Goal: Check status: Check status

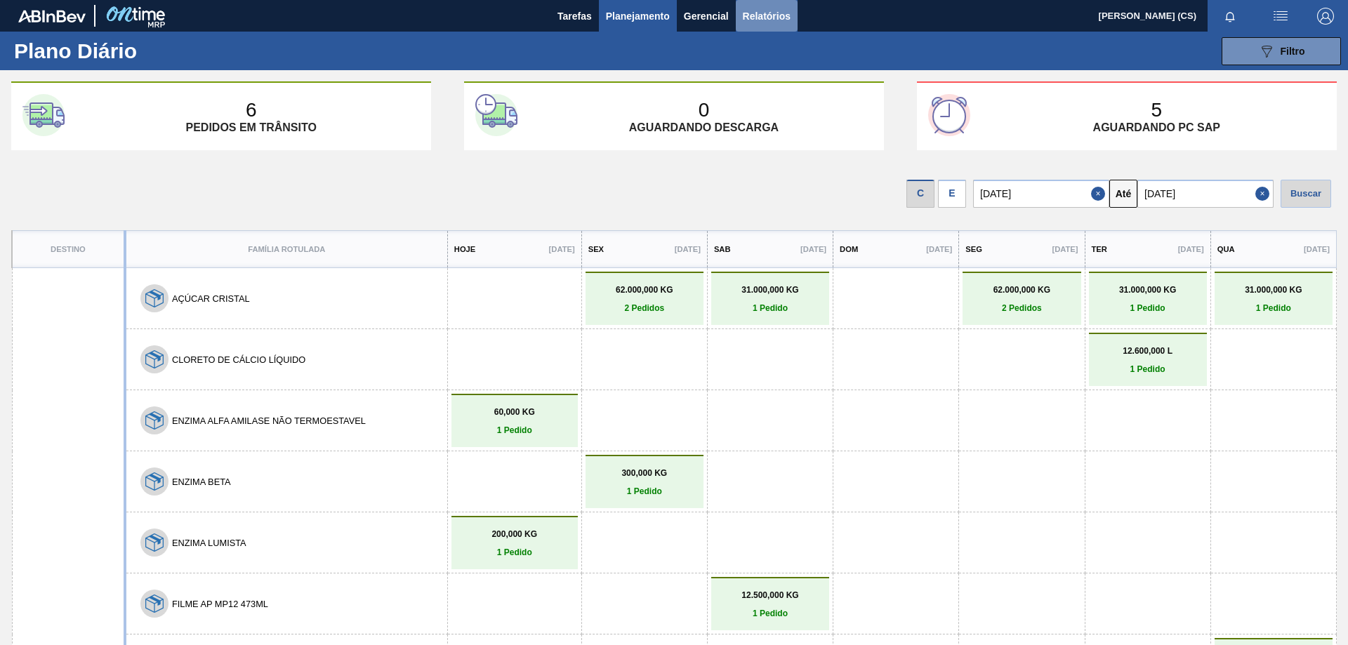
click at [757, 12] on span "Relatórios" at bounding box center [767, 16] width 48 height 17
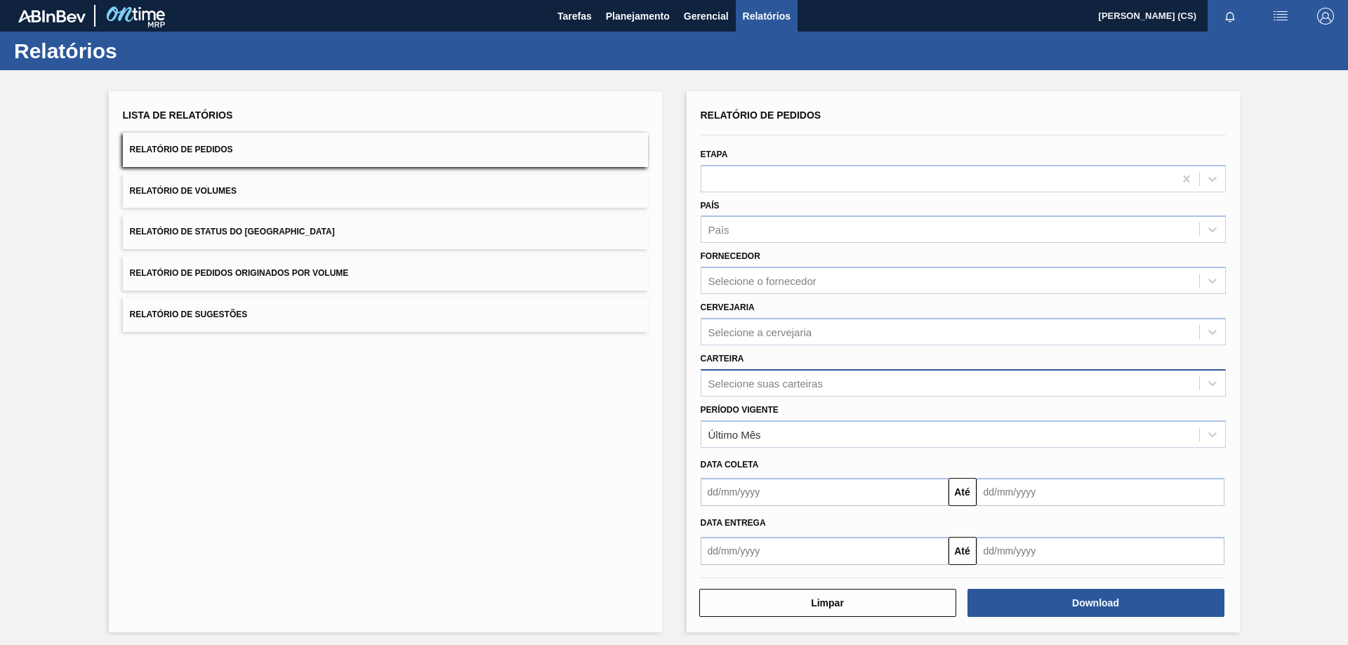
click at [749, 386] on div "Selecione suas carteiras" at bounding box center [766, 383] width 114 height 12
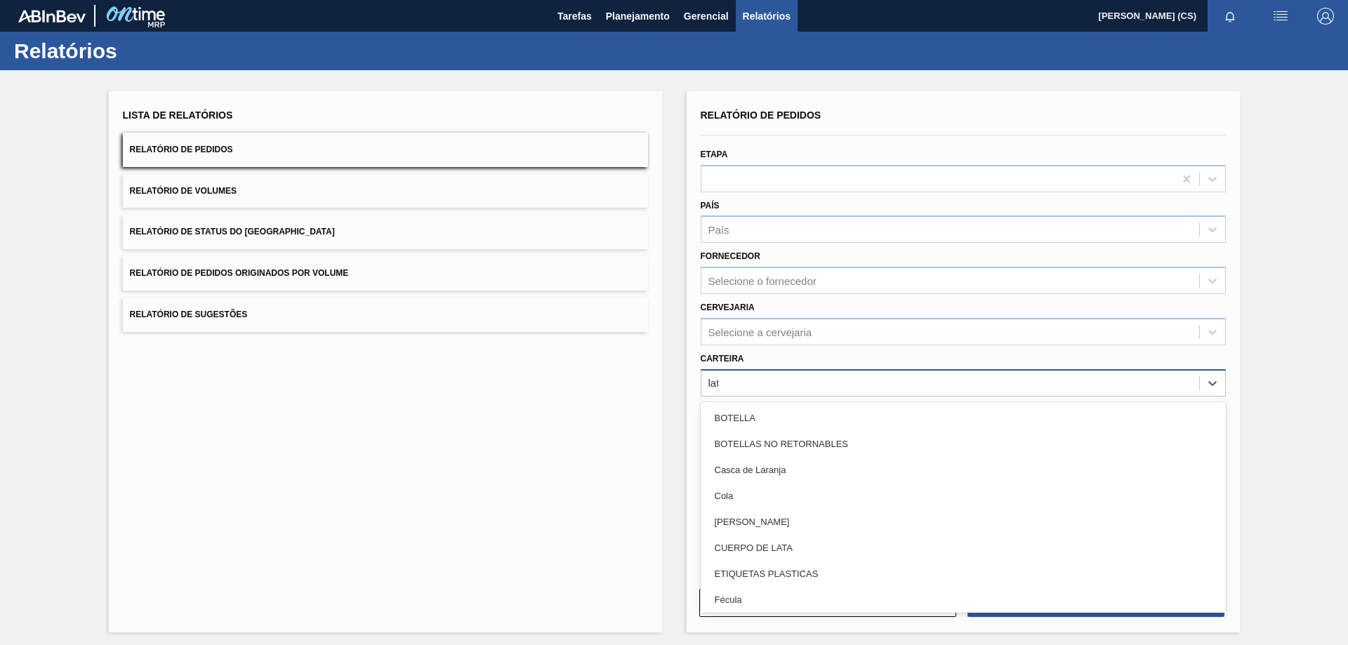
type input "lata"
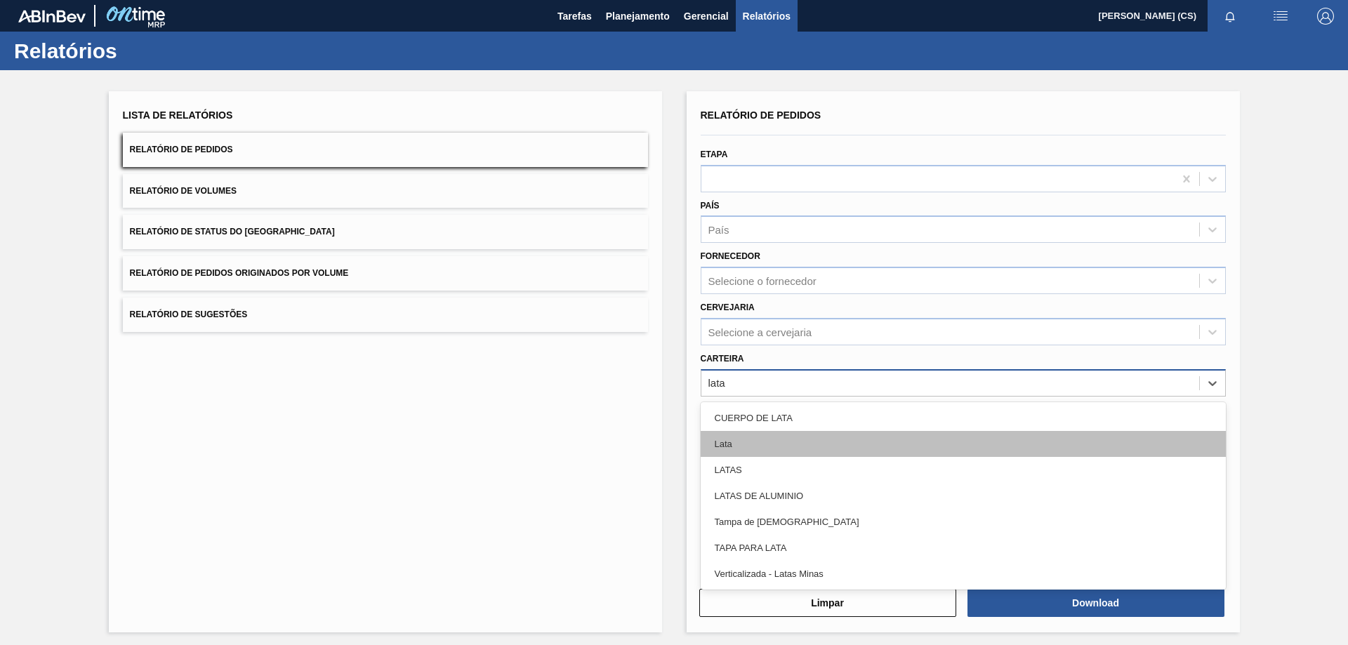
click at [730, 441] on div "Lata" at bounding box center [963, 444] width 525 height 26
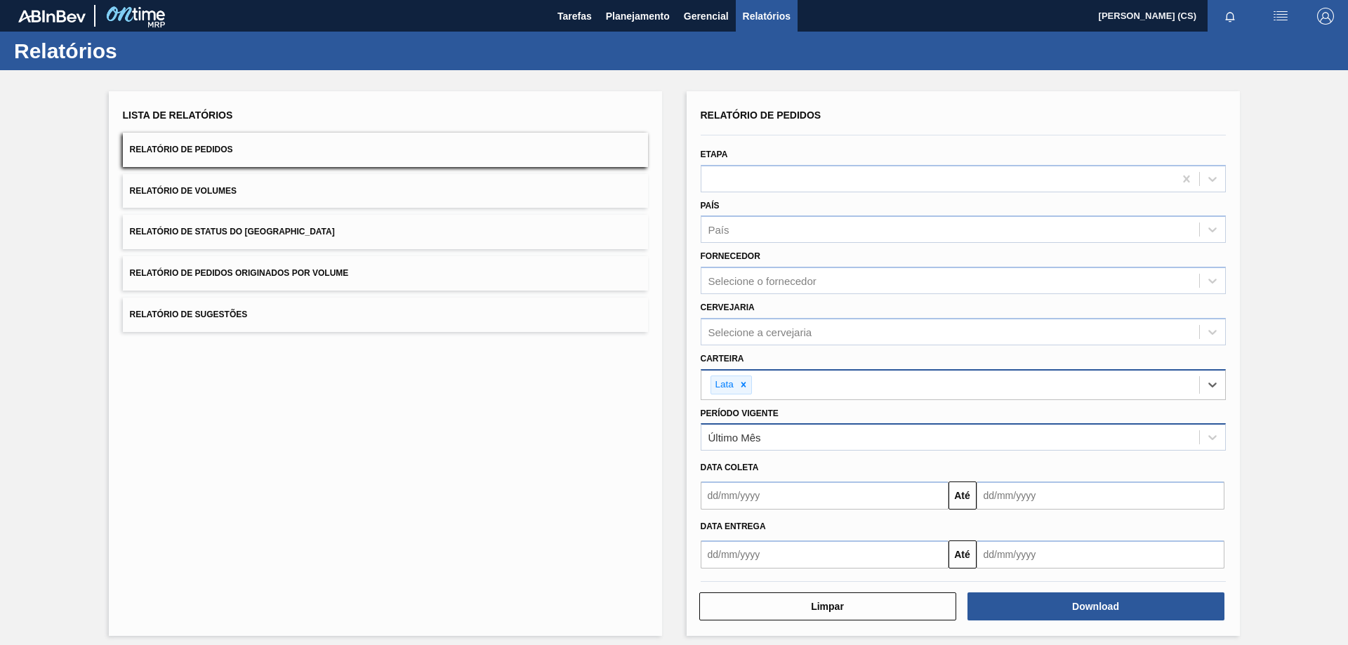
click at [767, 443] on div "Último Mês" at bounding box center [950, 438] width 498 height 20
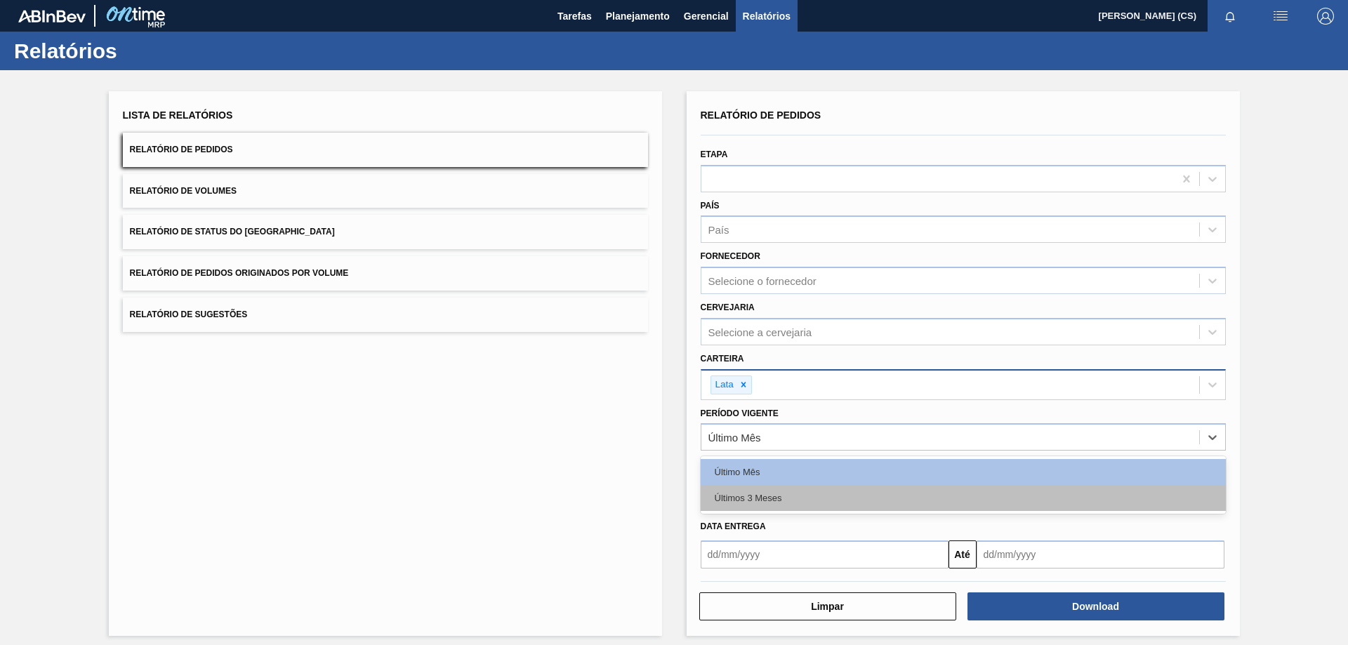
click at [744, 492] on div "Últimos 3 Meses" at bounding box center [963, 498] width 525 height 26
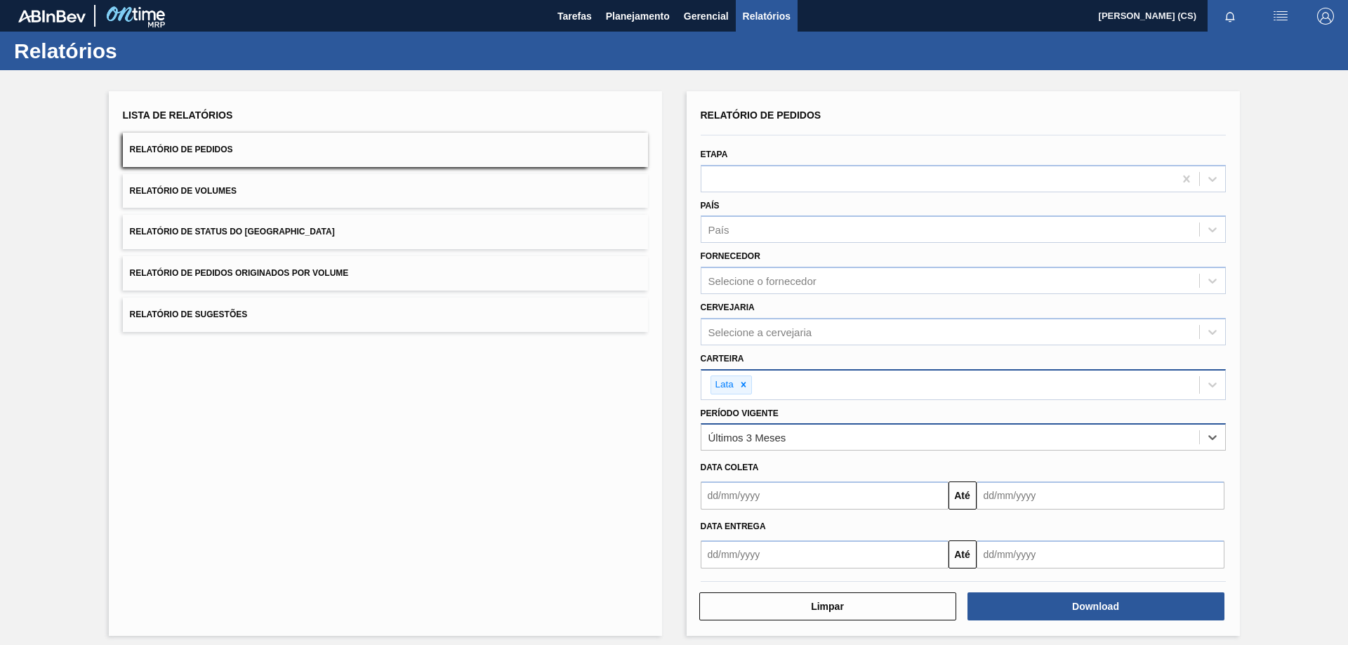
scroll to position [8, 0]
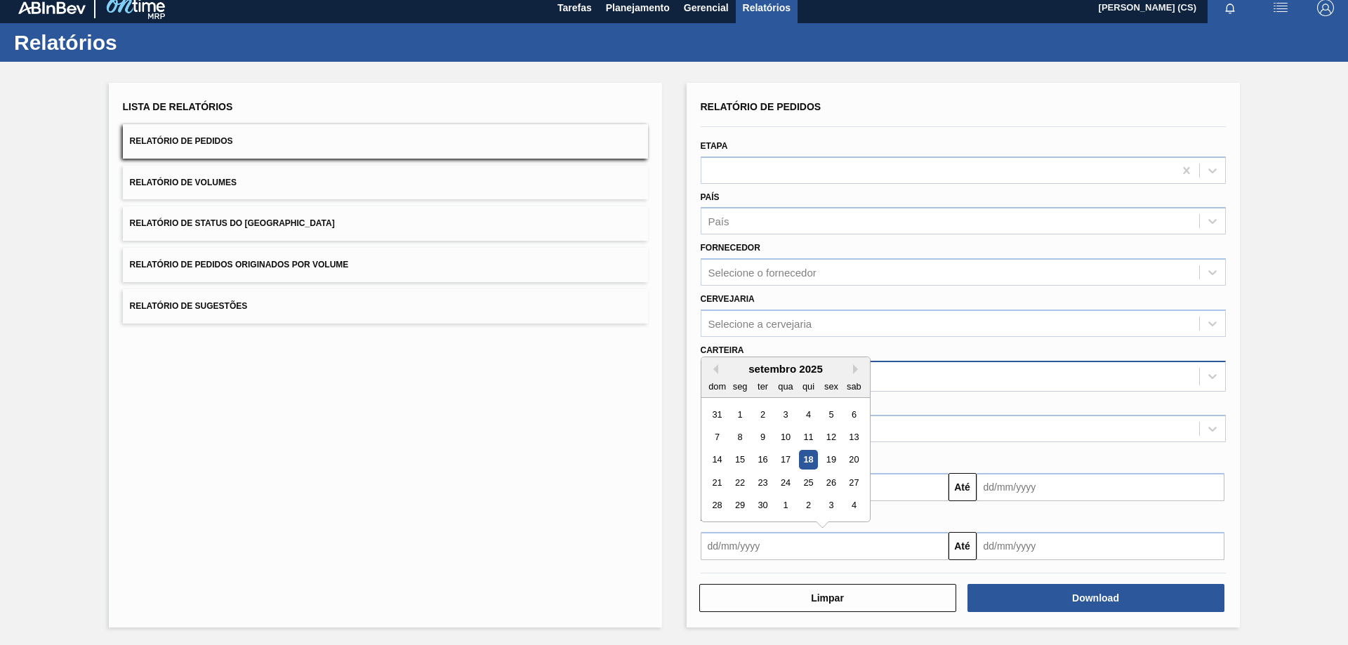
click at [749, 549] on input "text" at bounding box center [825, 546] width 248 height 28
click at [743, 482] on div "22" at bounding box center [739, 482] width 19 height 19
type input "[DATE]"
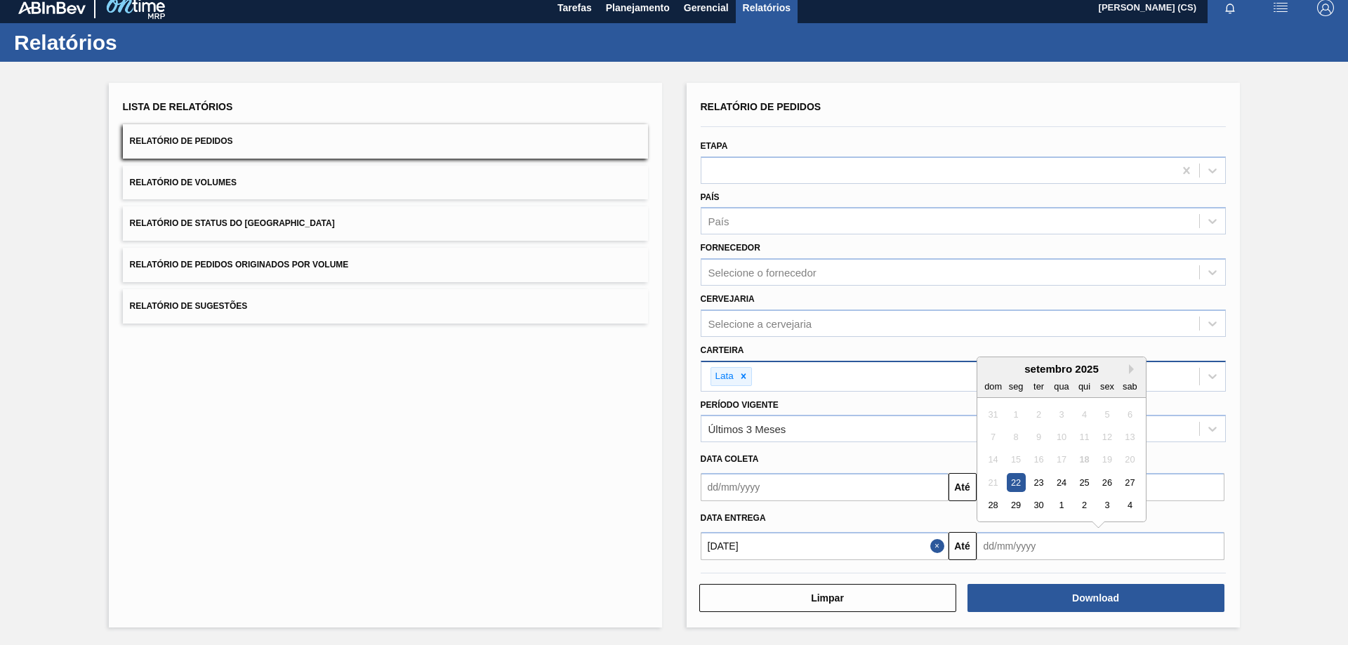
click at [1014, 543] on input "text" at bounding box center [1101, 546] width 248 height 28
click at [1128, 505] on div "4" at bounding box center [1129, 505] width 19 height 19
type input "[DATE]"
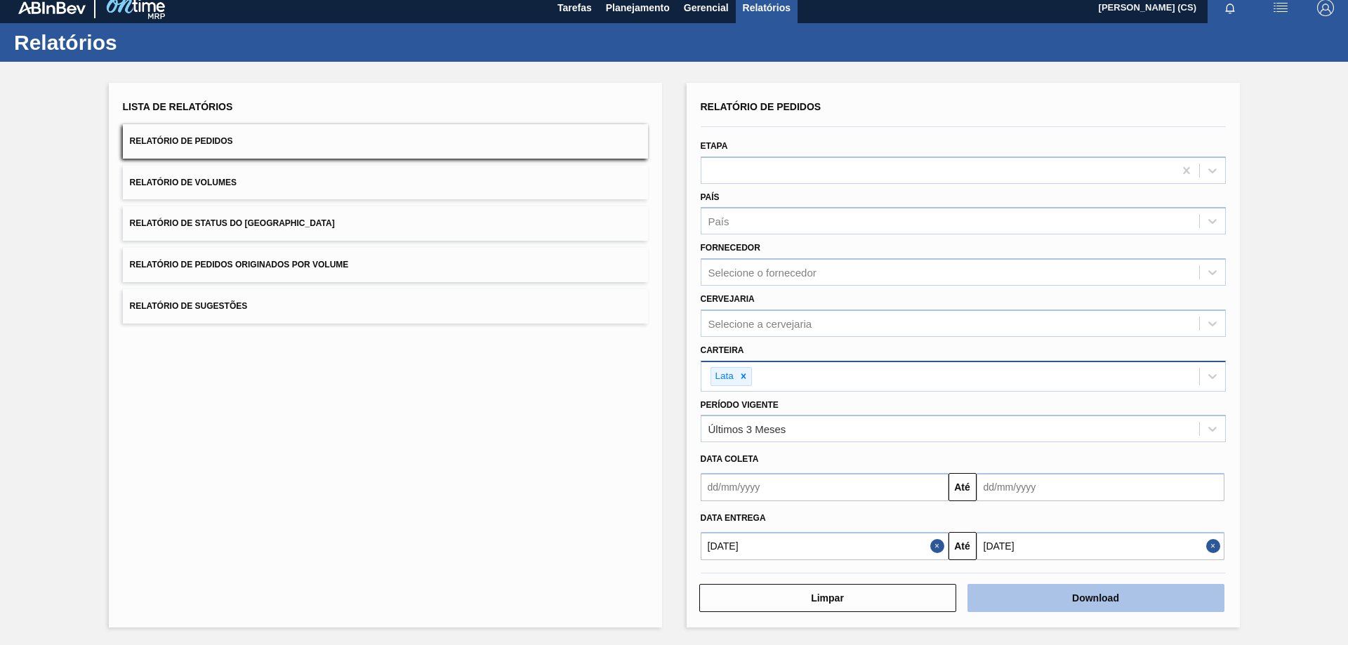
click at [1080, 600] on button "Download" at bounding box center [1096, 598] width 257 height 28
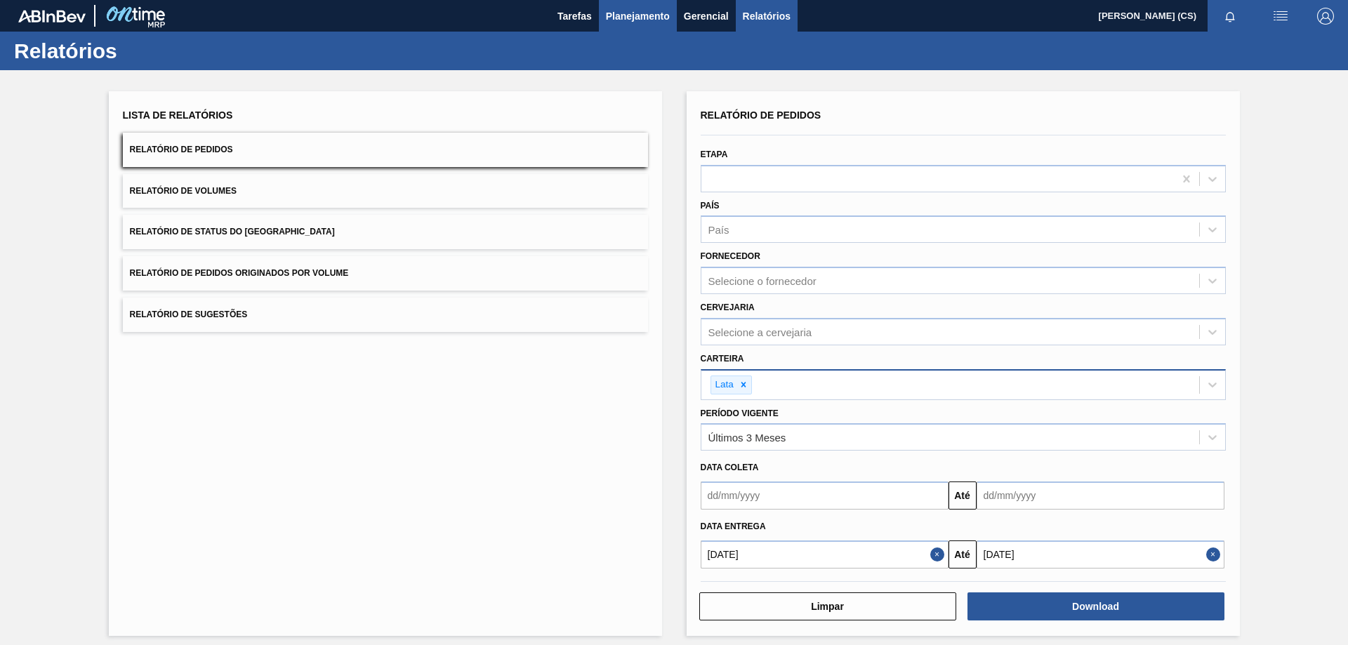
click at [641, 21] on span "Planejamento" at bounding box center [638, 16] width 64 height 17
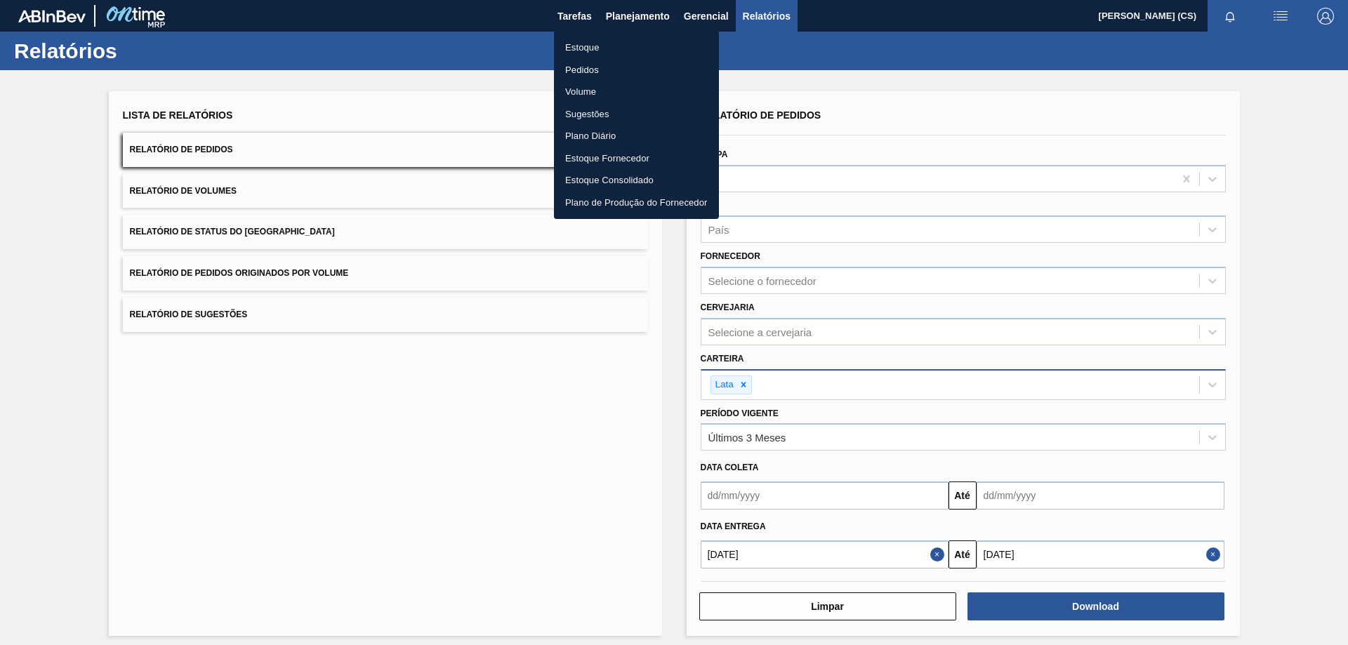
click at [609, 47] on li "Estoque" at bounding box center [636, 48] width 165 height 22
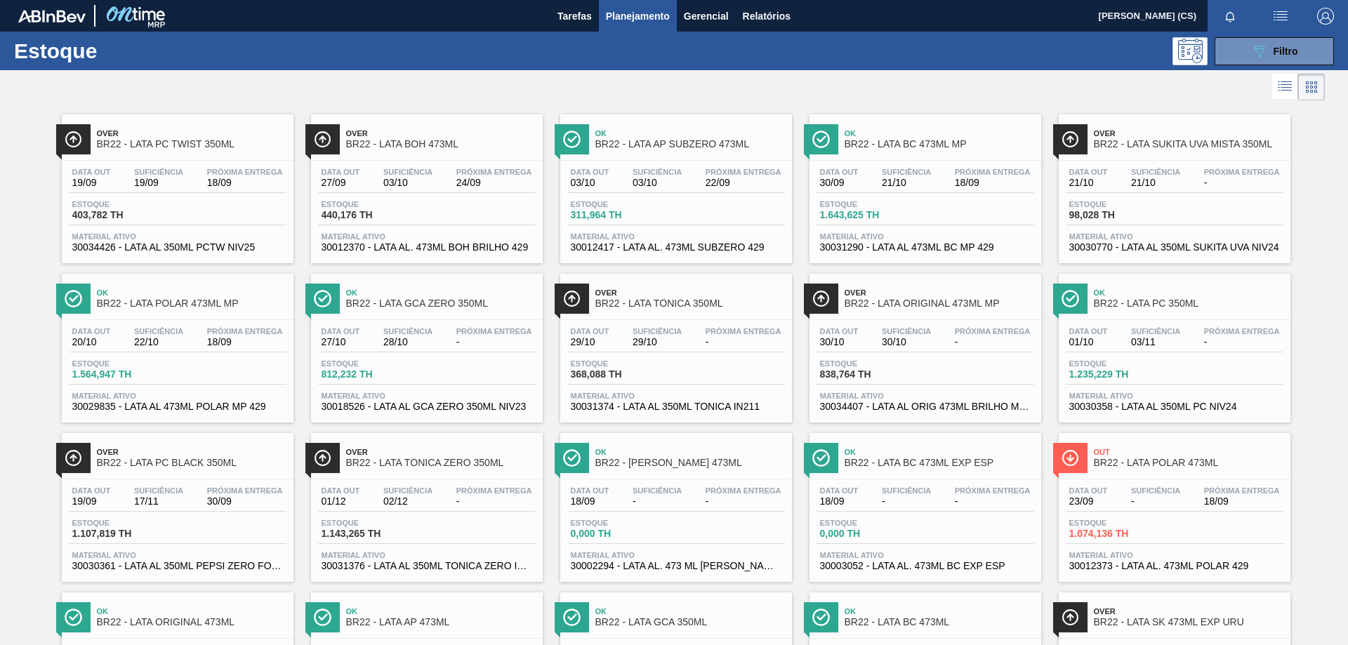
click at [1129, 80] on div at bounding box center [662, 87] width 1325 height 34
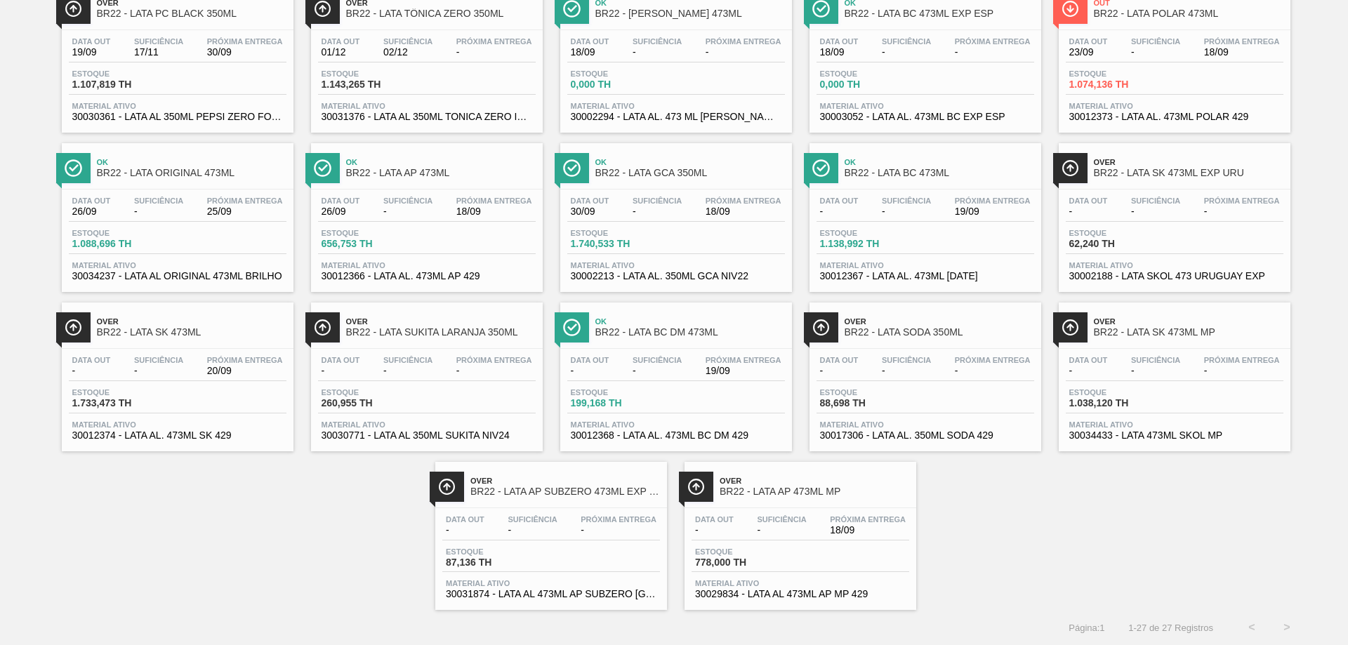
scroll to position [98, 0]
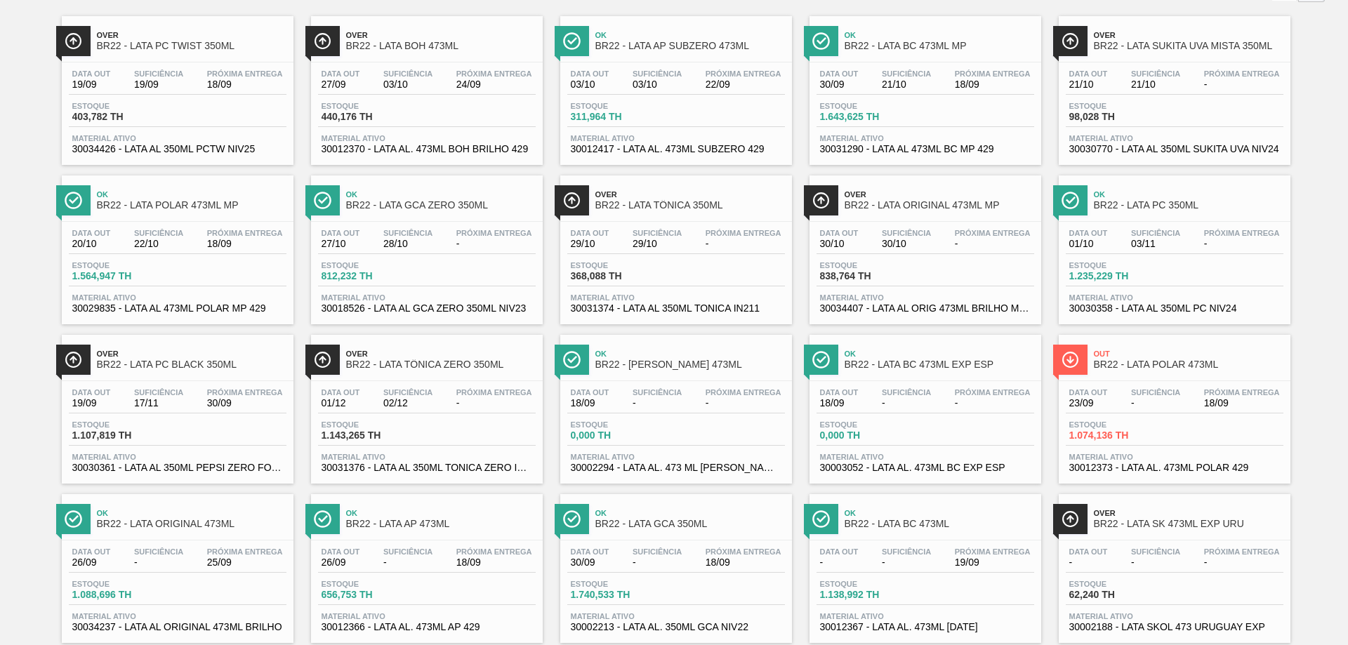
click at [1118, 360] on span "BR22 - LATA POLAR 473ML" at bounding box center [1189, 365] width 190 height 11
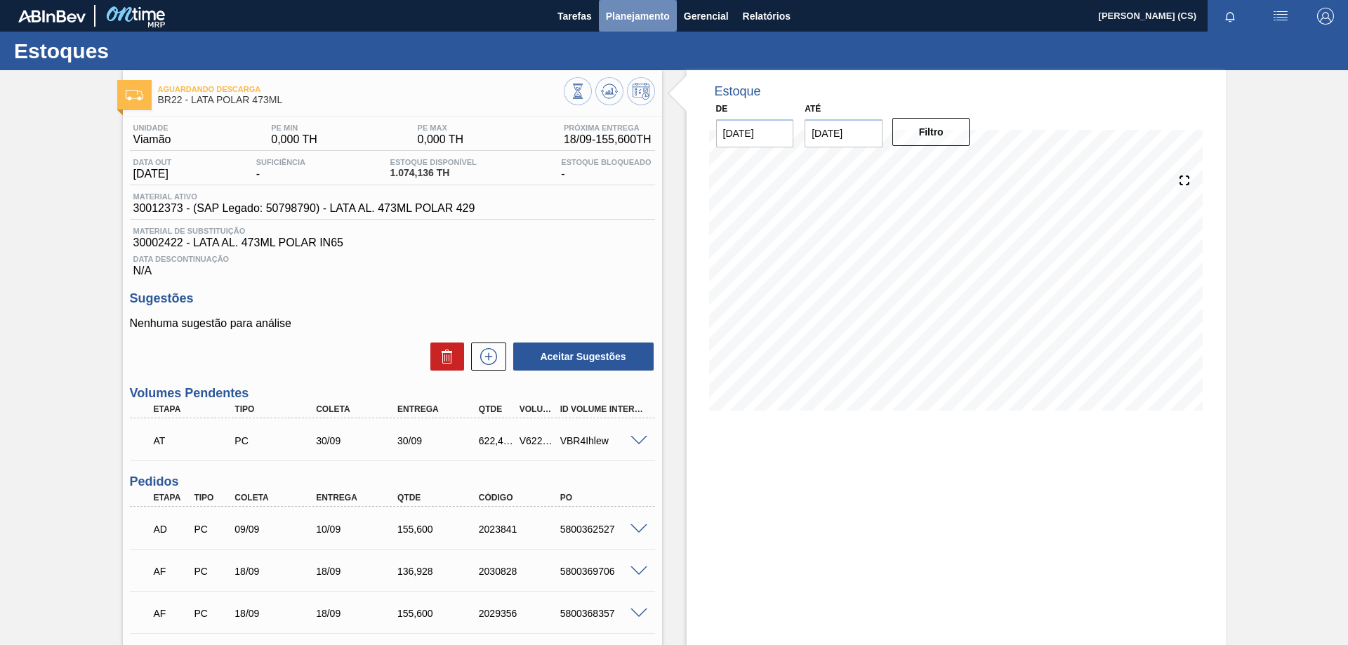
click at [640, 14] on span "Planejamento" at bounding box center [638, 16] width 64 height 17
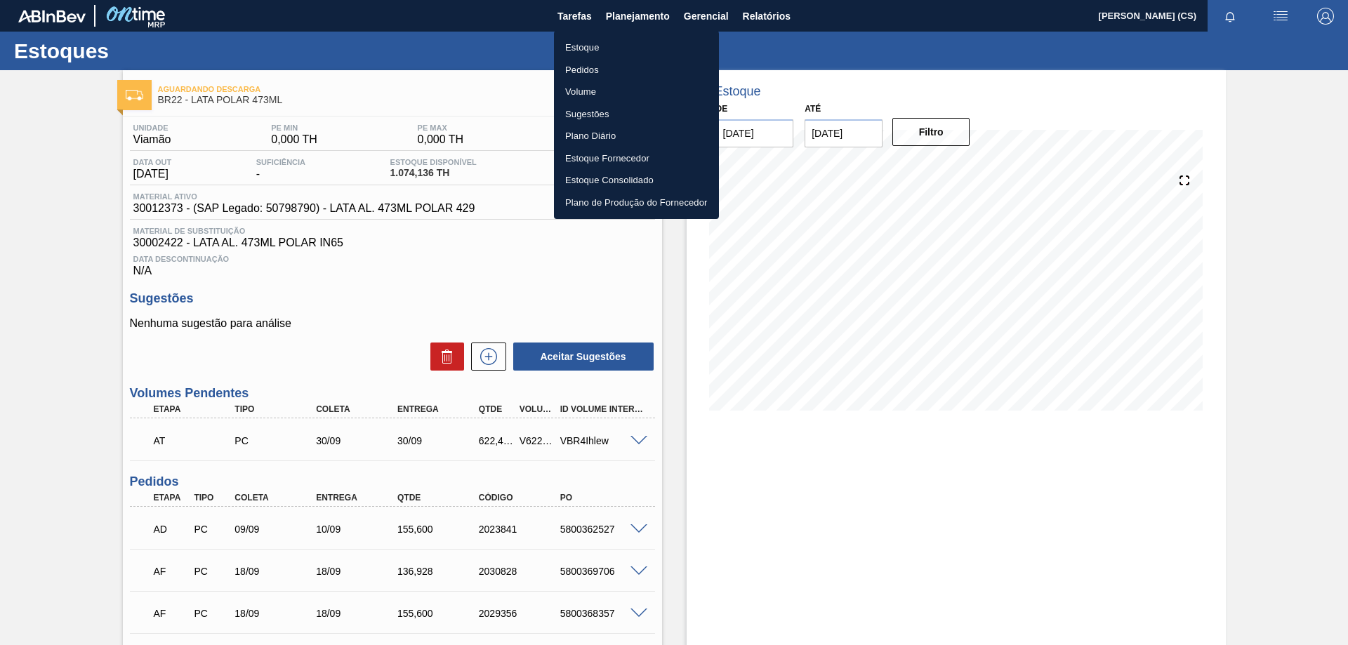
click at [586, 131] on li "Plano Diário" at bounding box center [636, 136] width 165 height 22
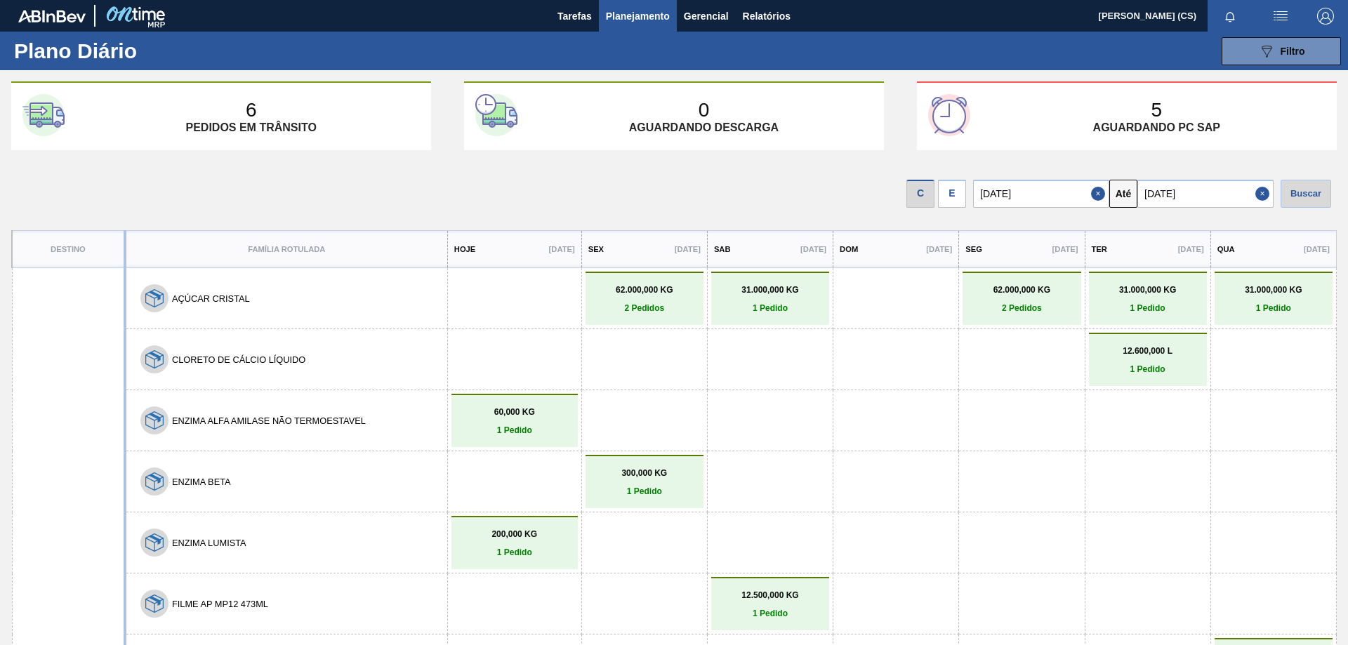
click at [954, 193] on div "E" at bounding box center [952, 194] width 28 height 28
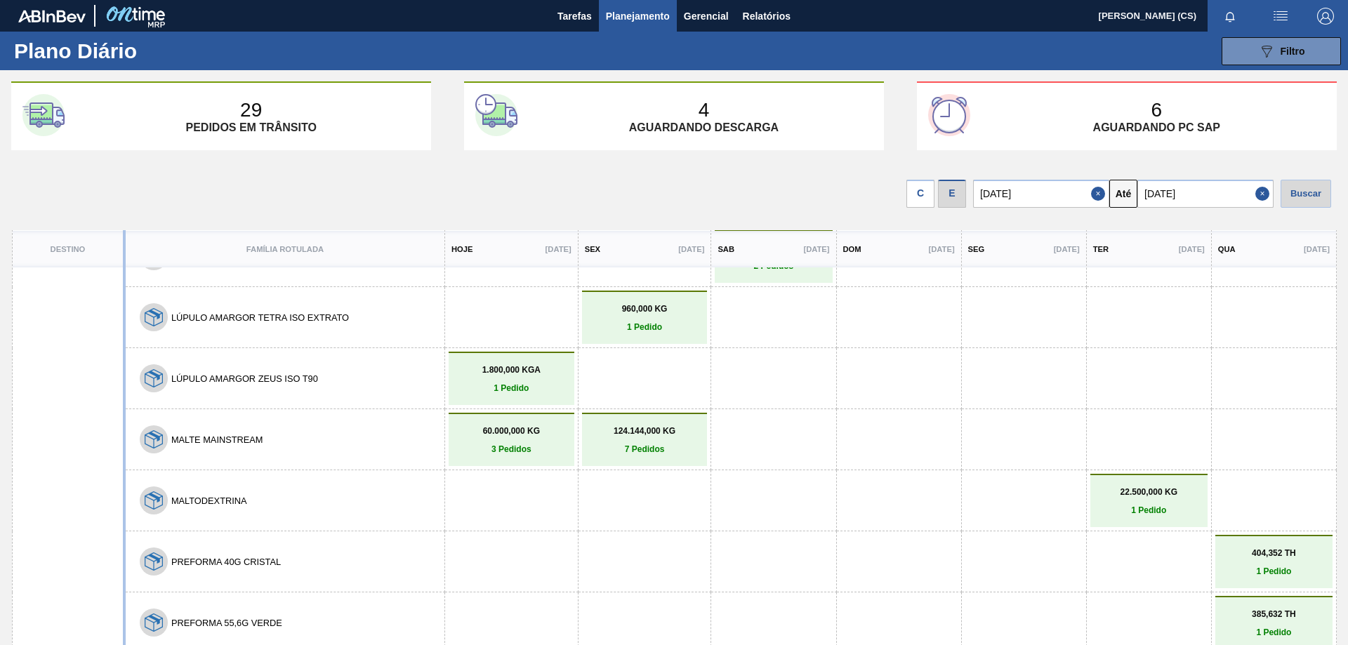
scroll to position [1404, 0]
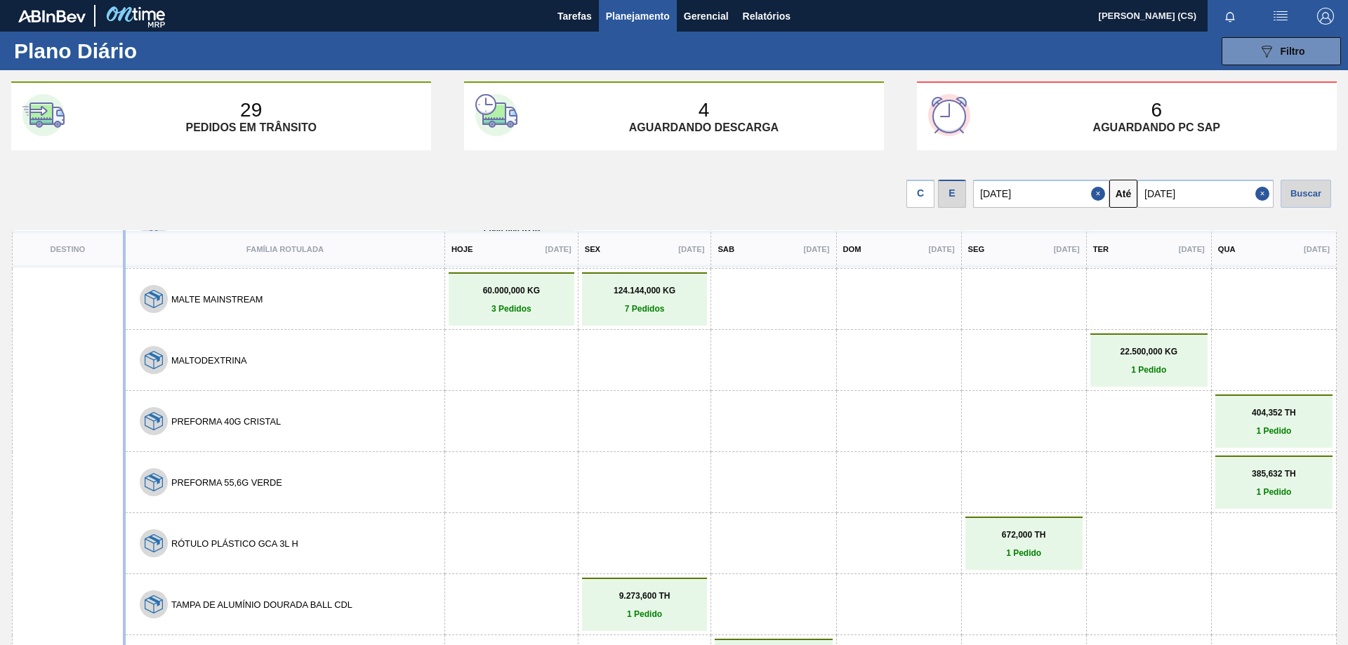
click at [1265, 419] on link "404,352 TH 1 Pedido" at bounding box center [1274, 422] width 110 height 28
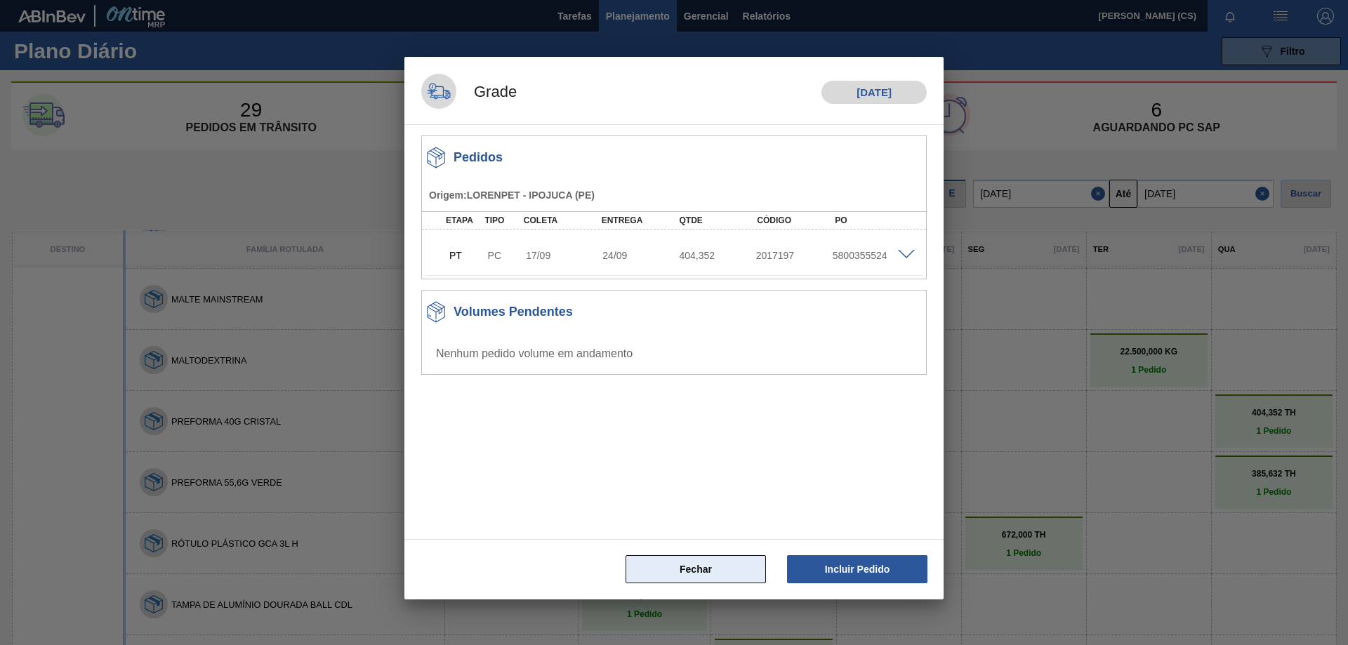
click at [706, 579] on button "Fechar" at bounding box center [696, 569] width 140 height 28
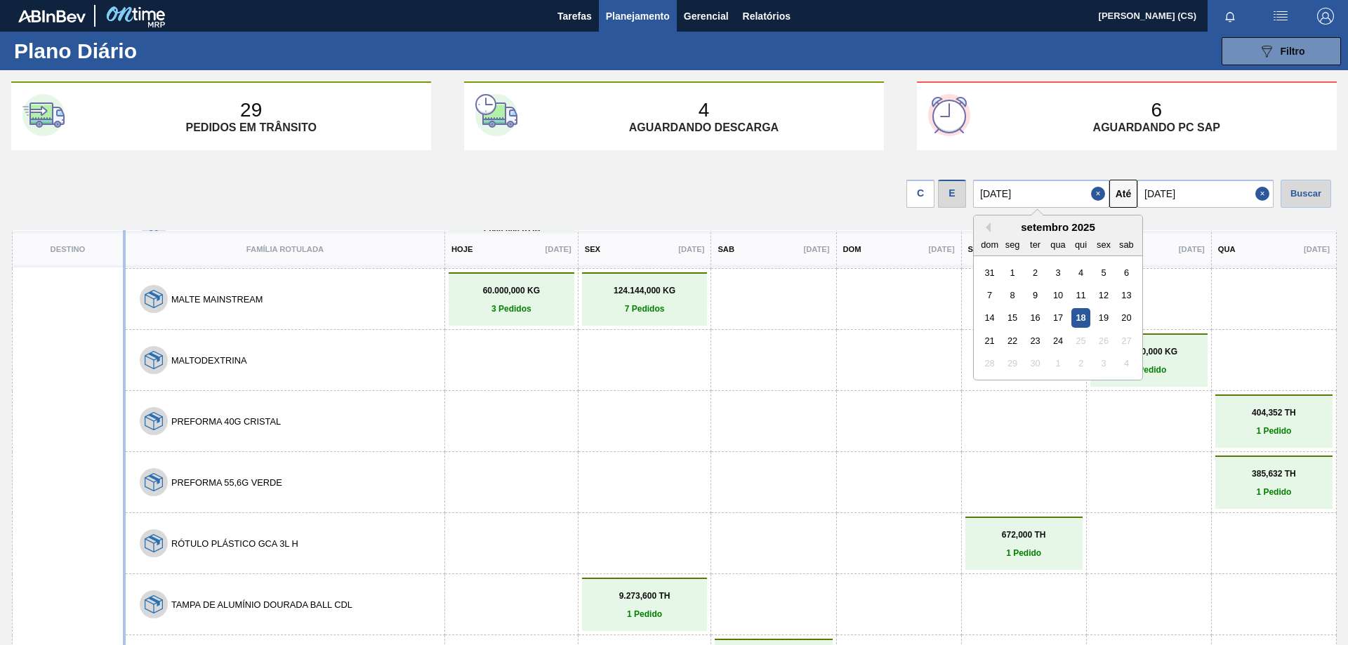
click at [996, 183] on input "[DATE]" at bounding box center [1041, 194] width 136 height 28
click at [1062, 316] on div "17" at bounding box center [1057, 317] width 19 height 19
type input "[DATE]"
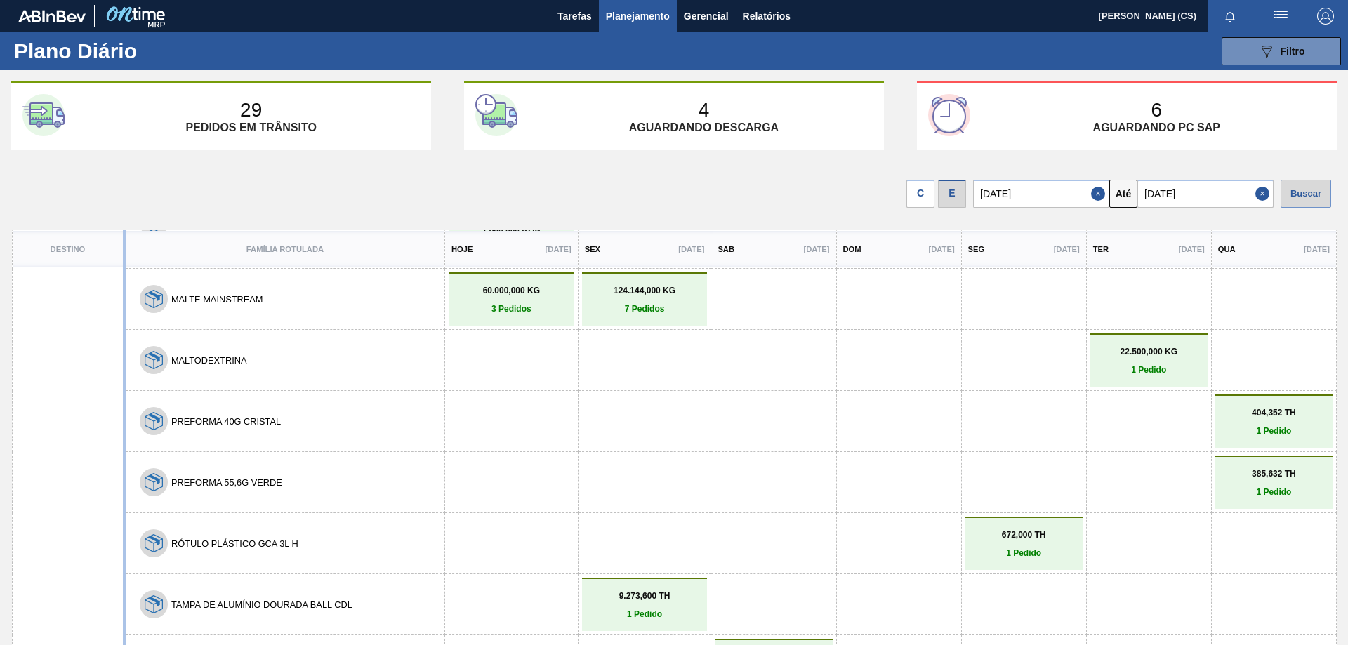
click at [1305, 195] on div "Buscar" at bounding box center [1306, 194] width 51 height 28
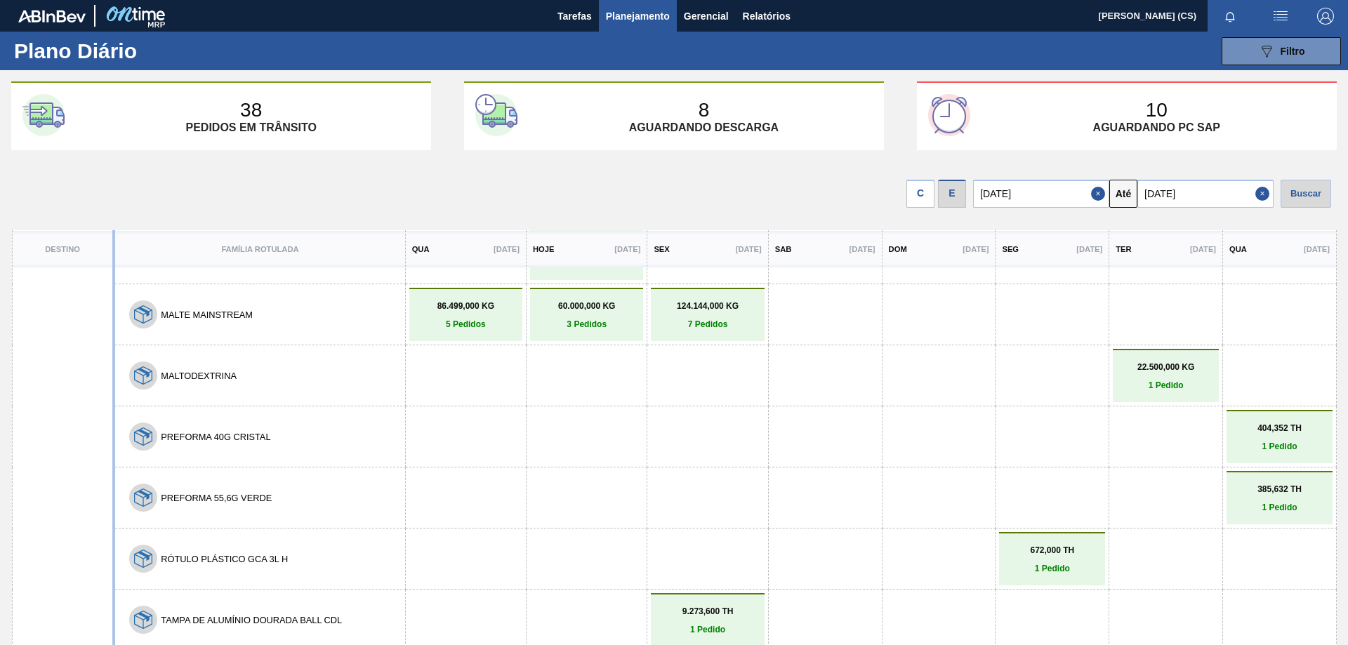
scroll to position [1826, 0]
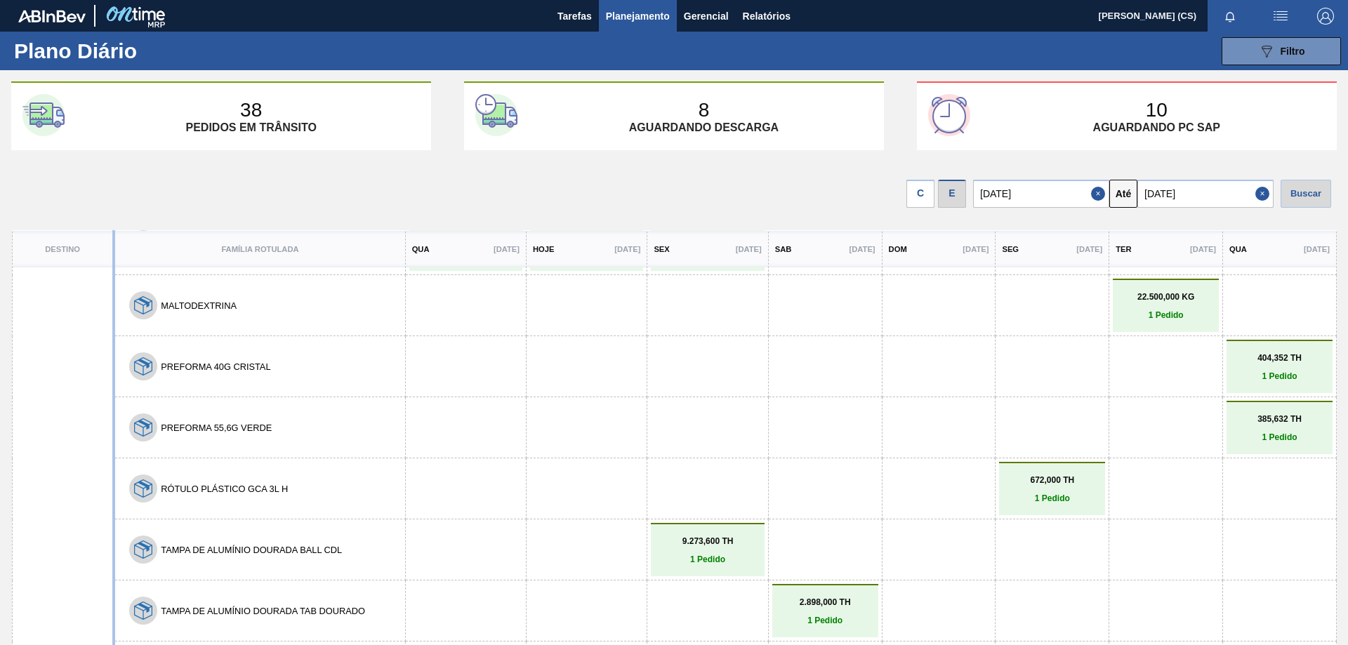
click at [1267, 362] on p "404,352 TH" at bounding box center [1279, 358] width 99 height 10
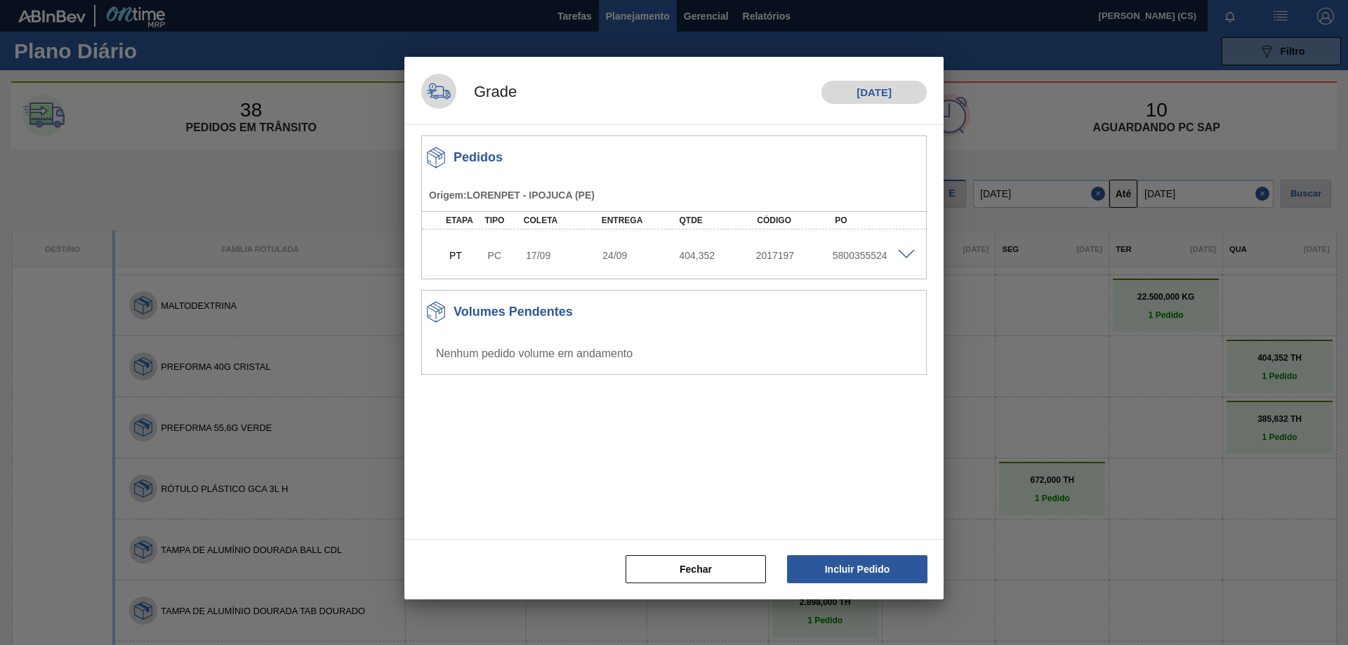
click at [905, 253] on span at bounding box center [906, 255] width 17 height 11
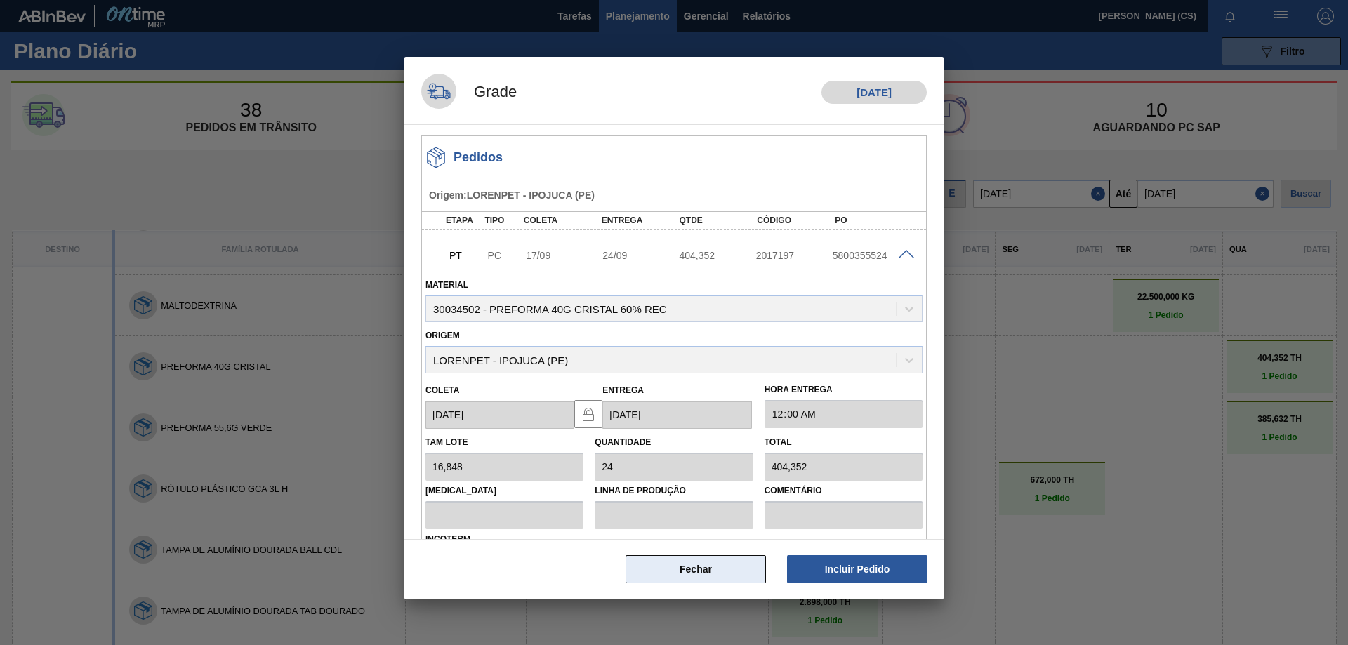
click at [741, 570] on button "Fechar" at bounding box center [696, 569] width 140 height 28
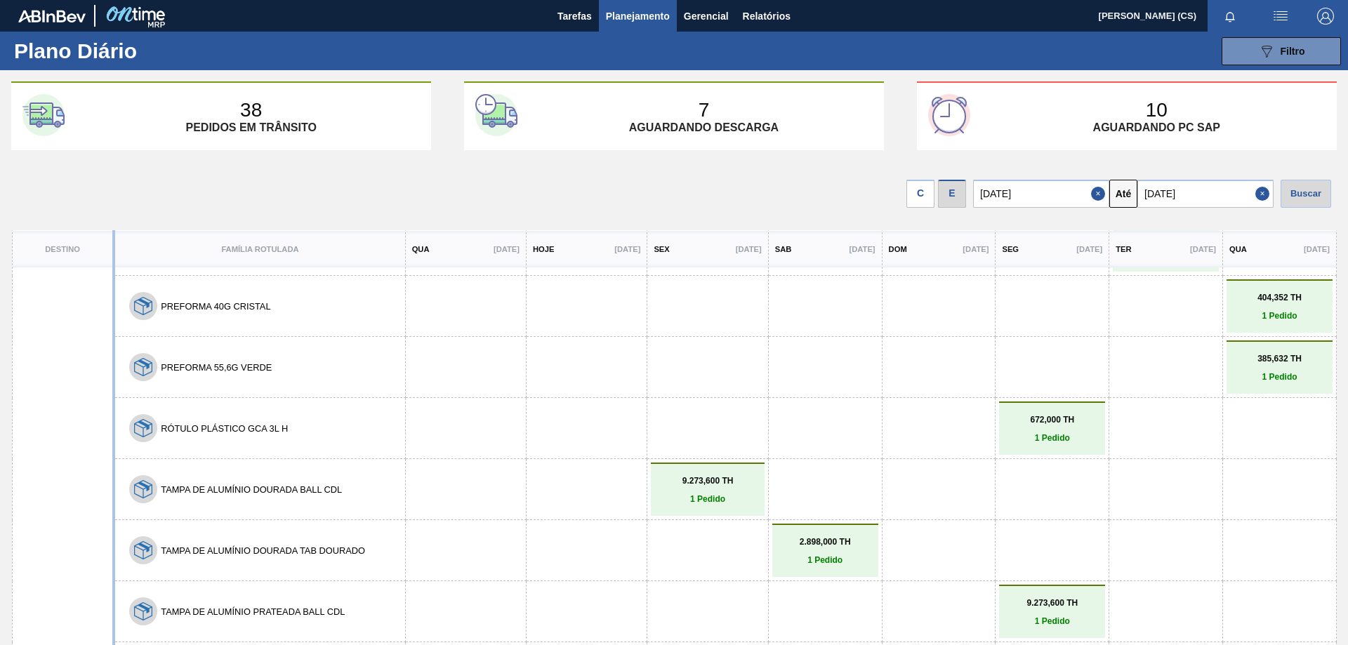
scroll to position [1816, 0]
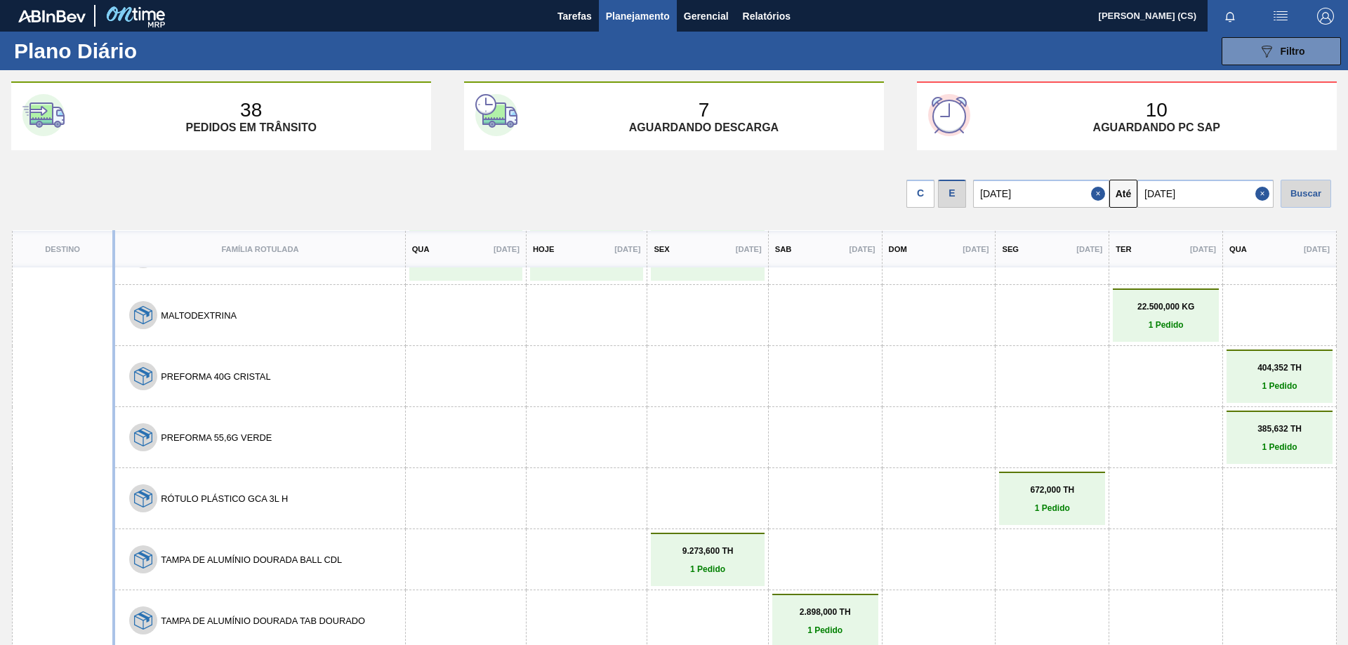
click at [1277, 380] on link "404,352 TH 1 Pedido" at bounding box center [1279, 377] width 99 height 28
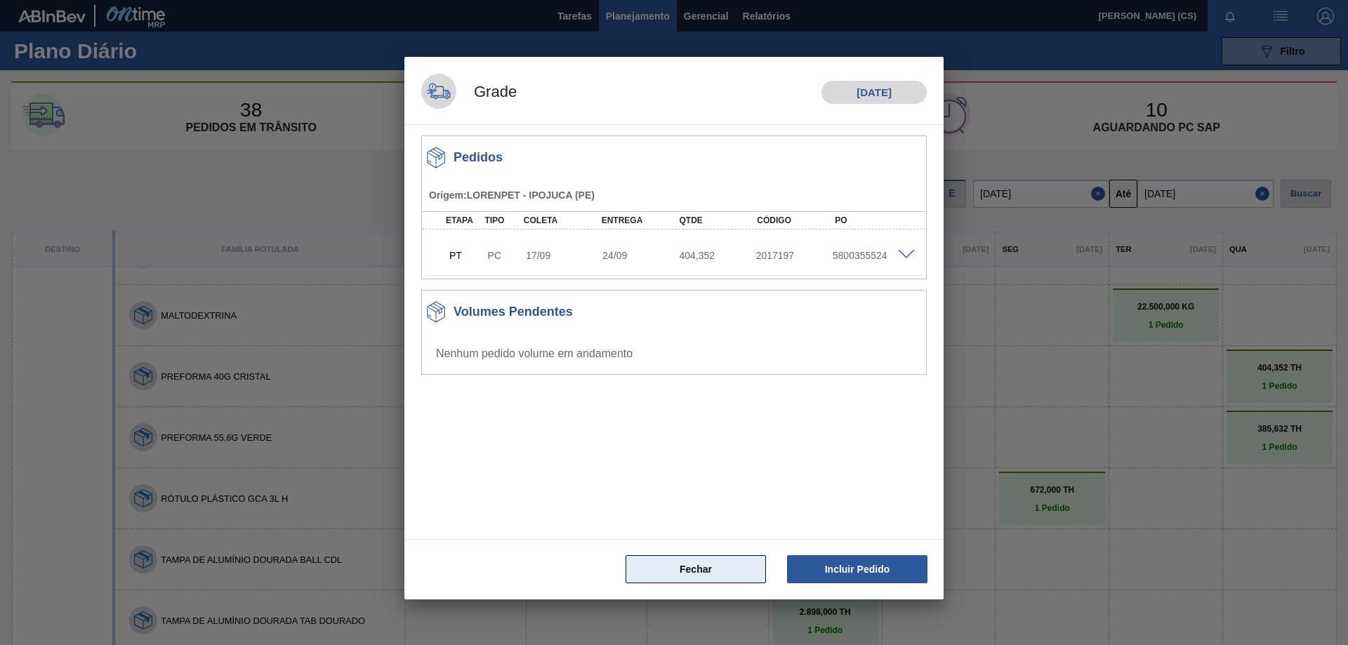
click at [706, 564] on button "Fechar" at bounding box center [696, 569] width 140 height 28
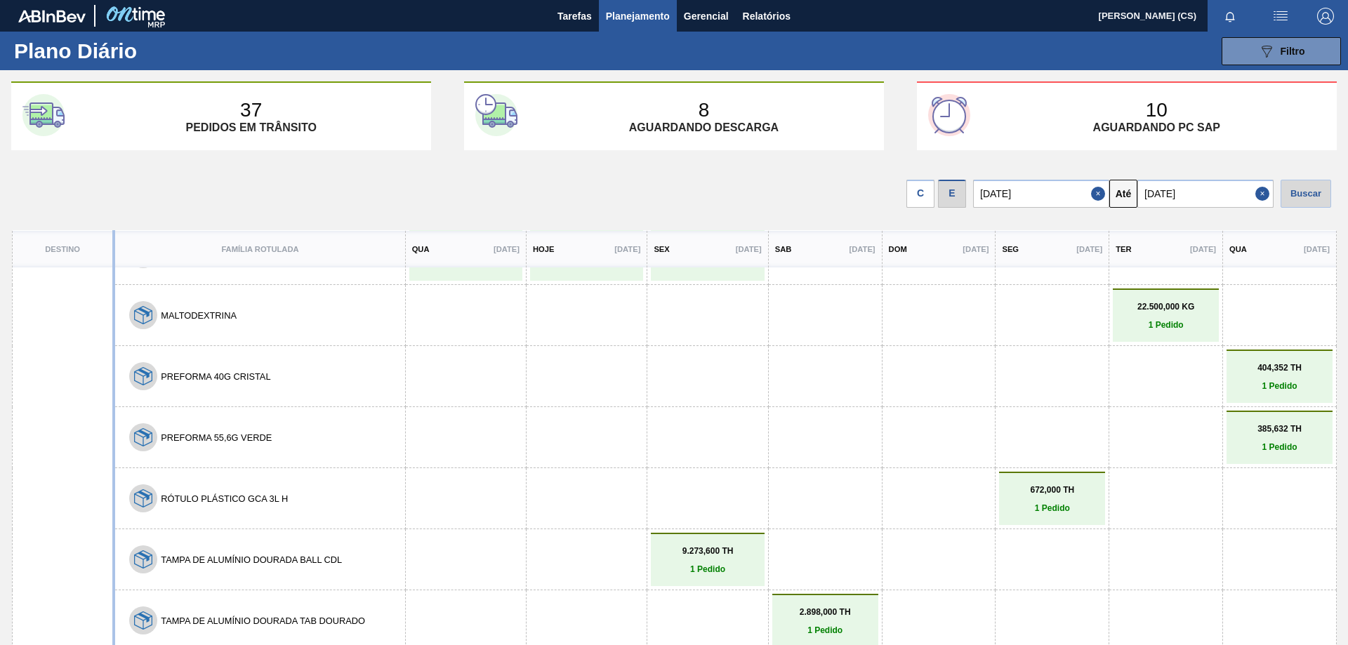
click at [1255, 367] on p "404,352 TH" at bounding box center [1279, 368] width 99 height 10
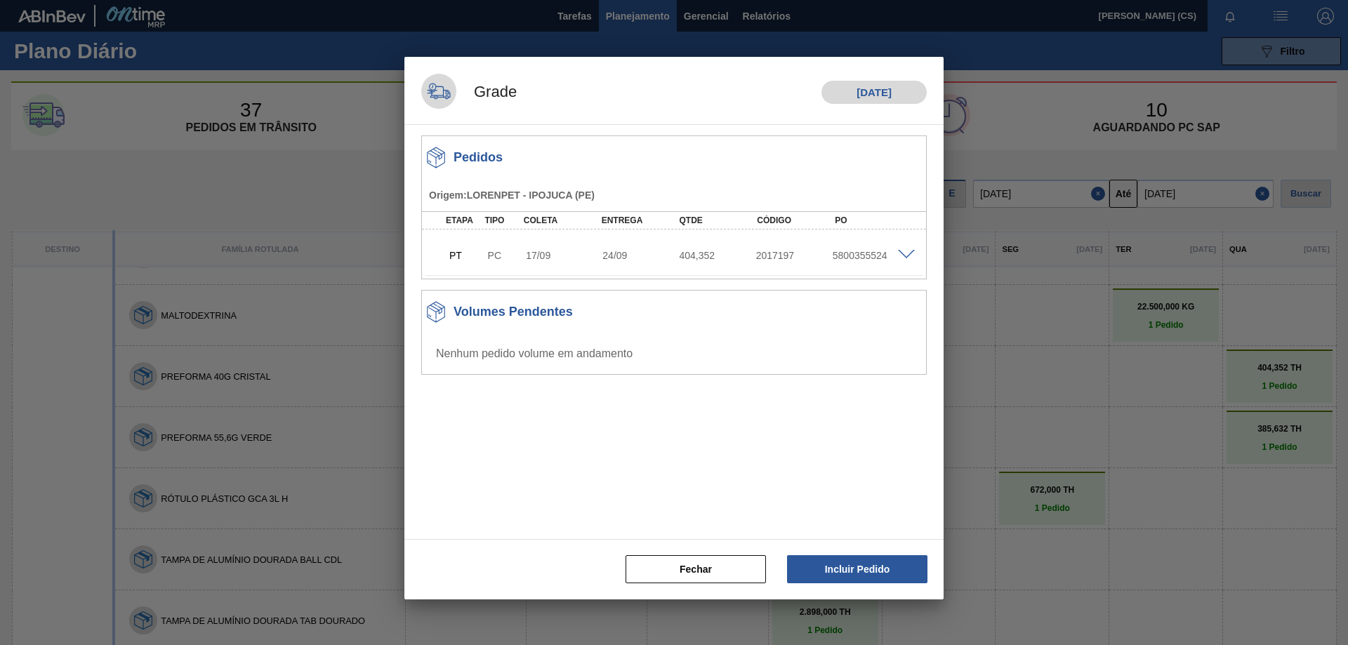
click at [904, 258] on span at bounding box center [906, 255] width 17 height 11
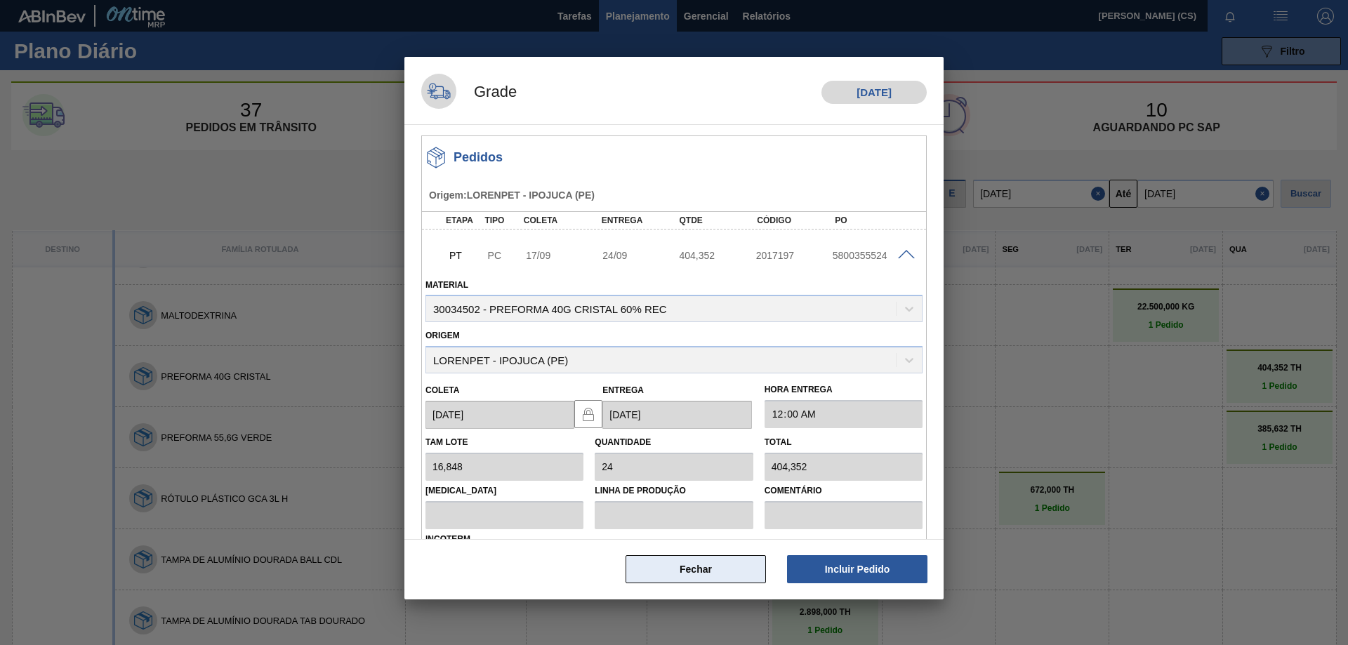
click at [731, 569] on button "Fechar" at bounding box center [696, 569] width 140 height 28
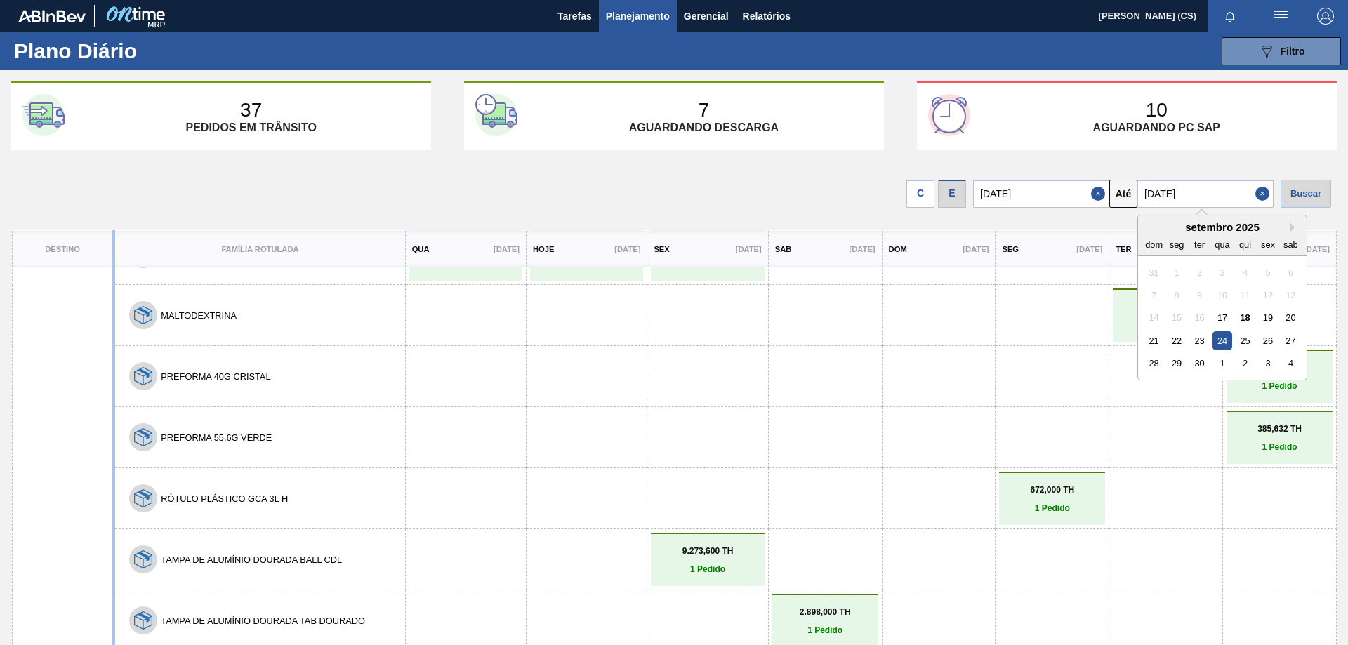
click at [1227, 186] on input "[DATE]" at bounding box center [1206, 194] width 136 height 28
click at [1248, 341] on div "25" at bounding box center [1245, 340] width 19 height 19
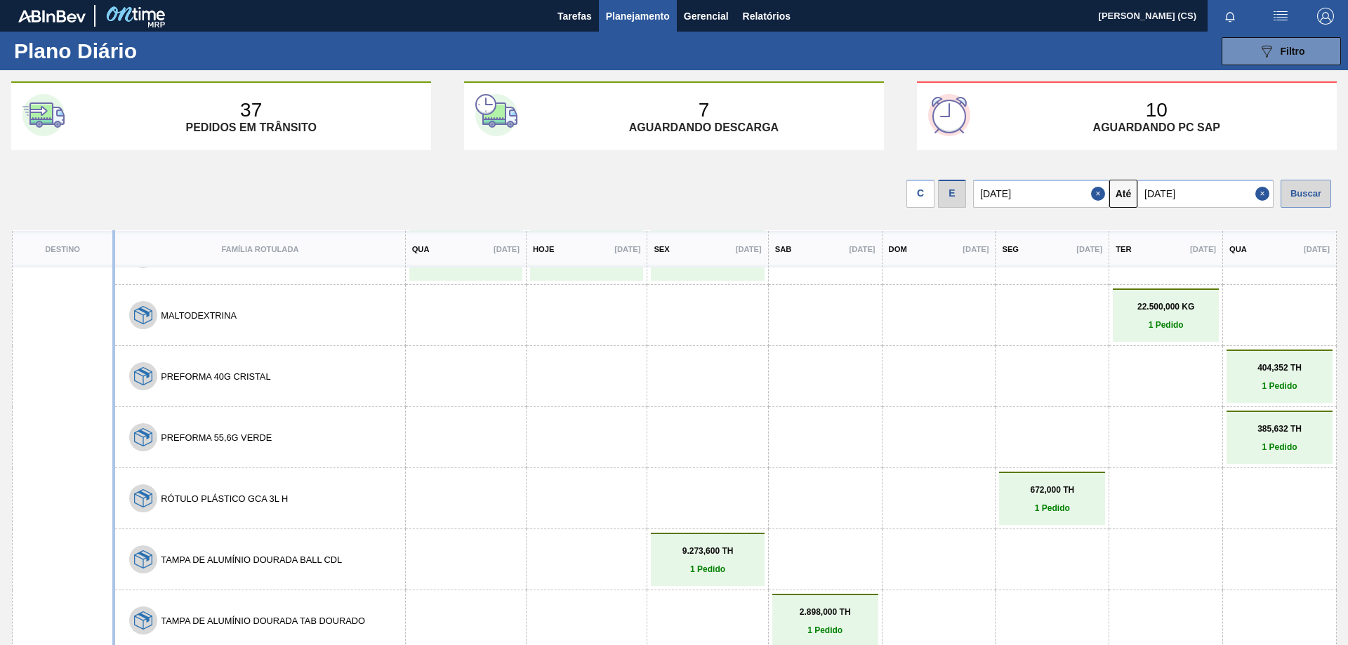
click at [1310, 192] on div "Buscar" at bounding box center [1306, 194] width 51 height 28
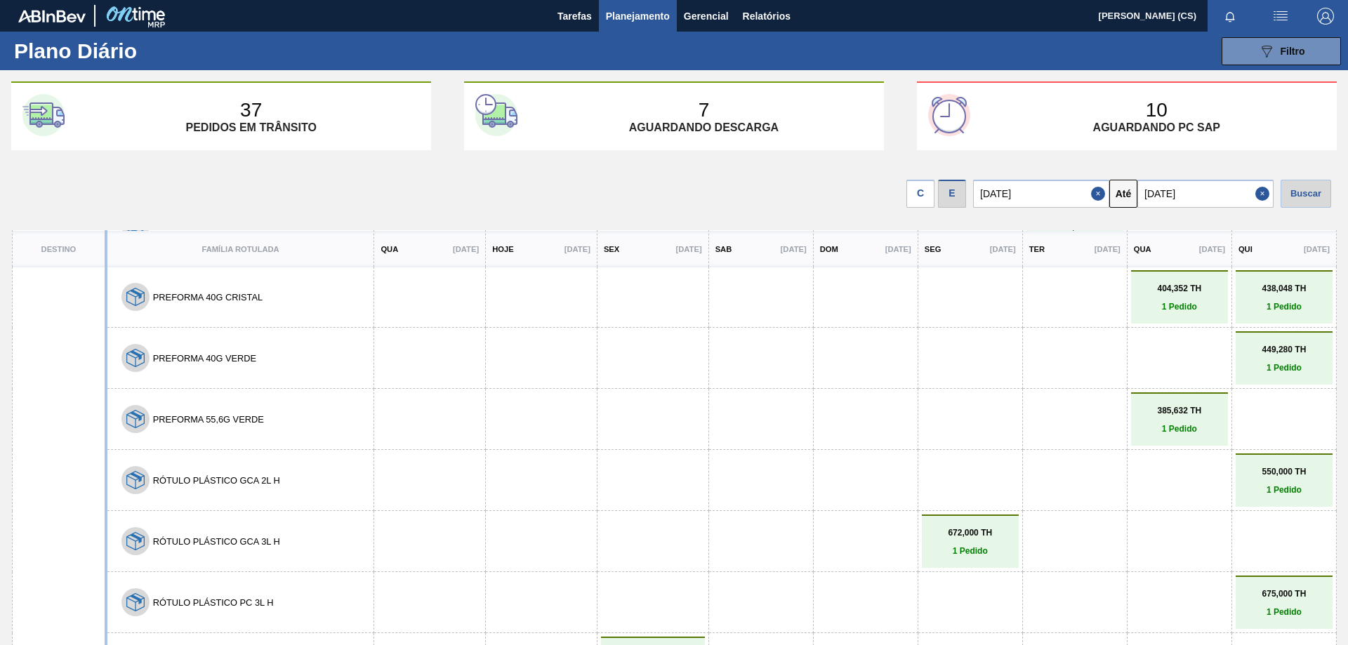
scroll to position [1816, 0]
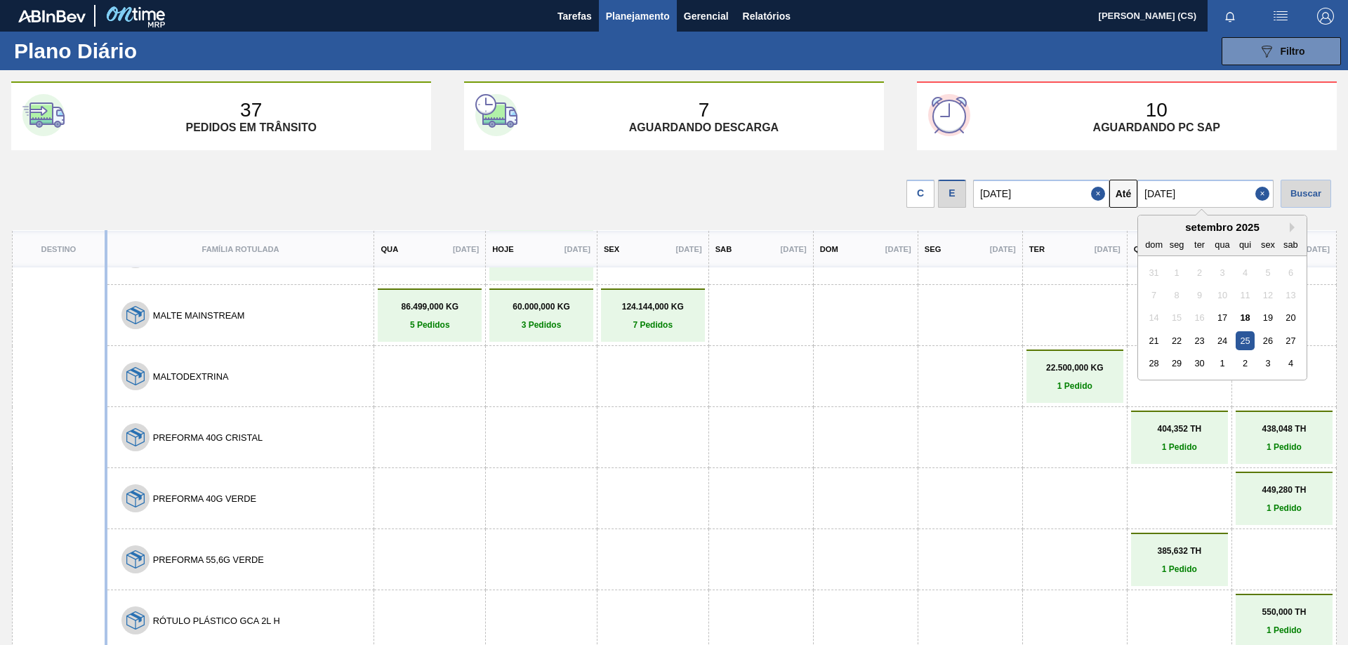
click at [1213, 198] on input "[DATE]" at bounding box center [1206, 194] width 136 height 28
click at [1263, 337] on div "26" at bounding box center [1267, 340] width 19 height 19
type input "[DATE]"
click at [1297, 197] on div "Buscar" at bounding box center [1306, 194] width 51 height 28
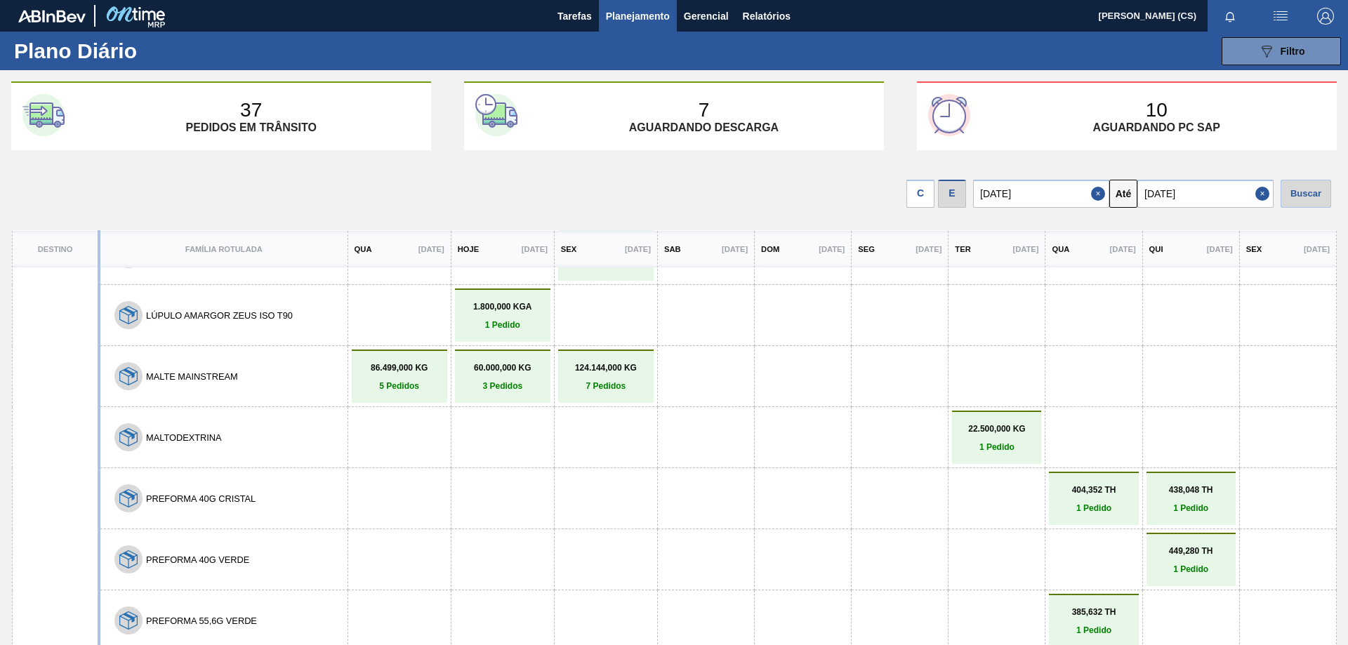
scroll to position [1956, 0]
